Goal: Information Seeking & Learning: Learn about a topic

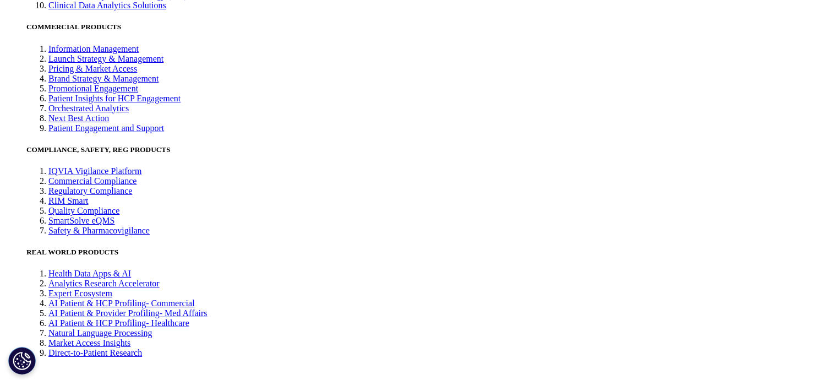
scroll to position [2477, 0]
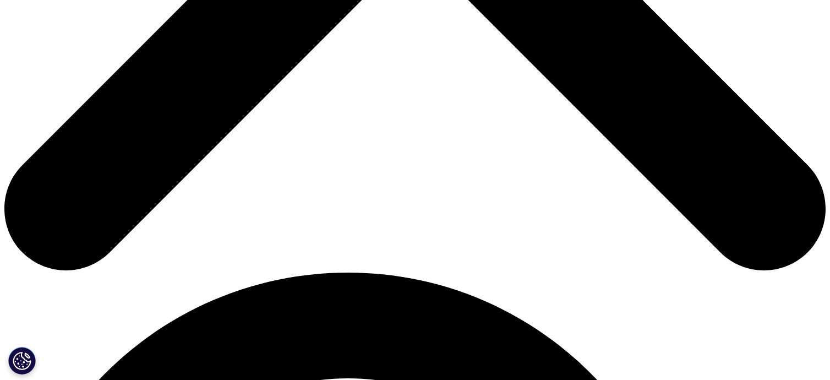
scroll to position [550, 0]
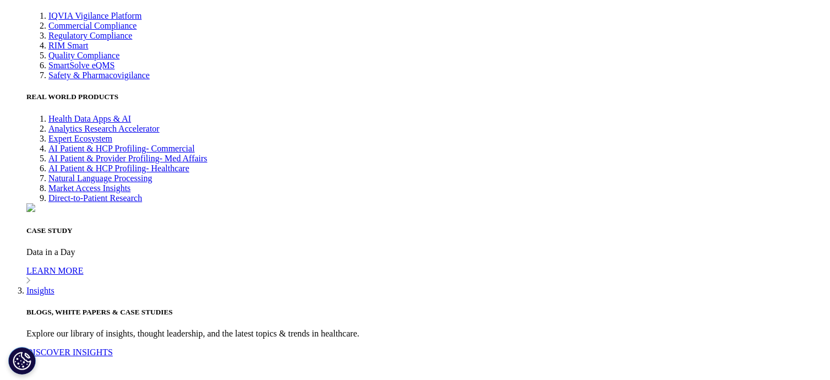
scroll to position [2477, 0]
